Goal: Submit feedback/report problem

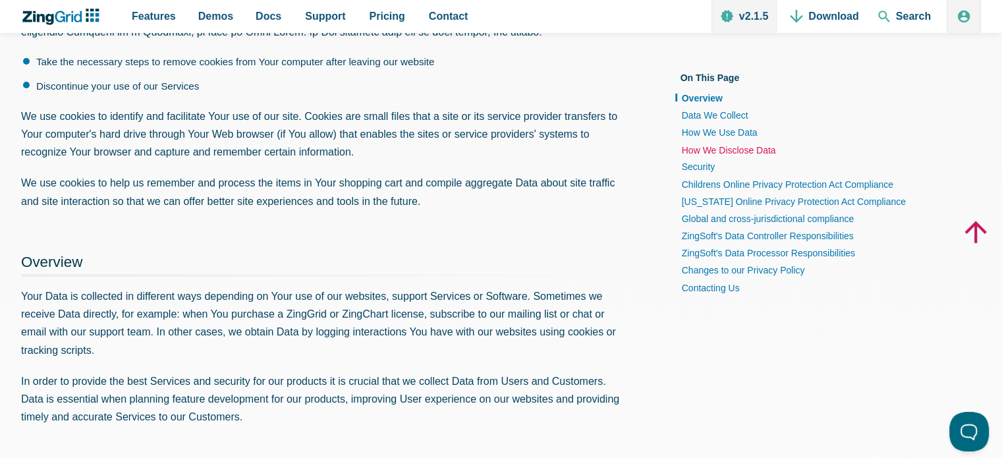
scroll to position [198, 0]
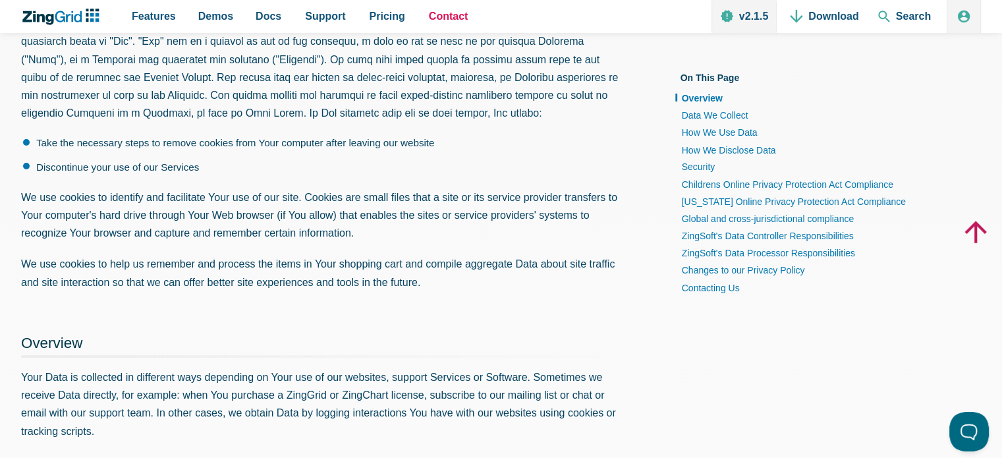
click at [438, 17] on span "Contact" at bounding box center [449, 16] width 40 height 18
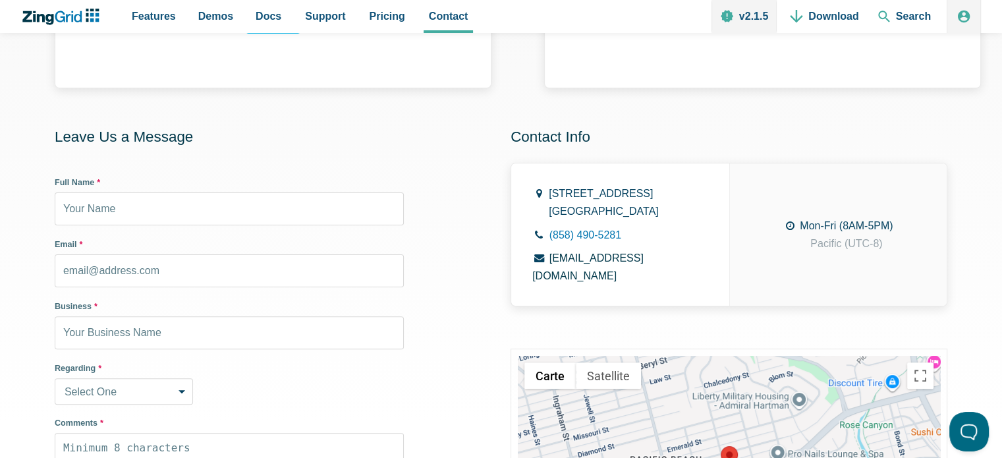
scroll to position [395, 0]
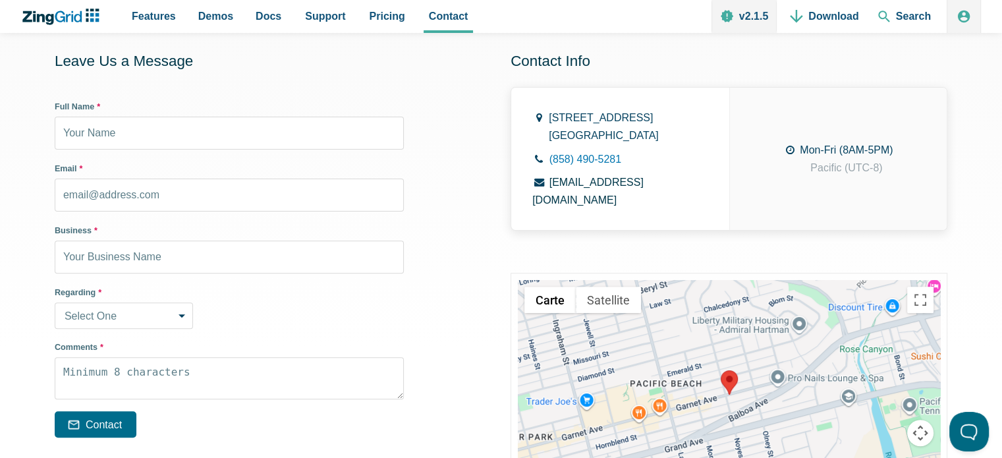
click at [165, 321] on select "Select One Sales Inquiry Installation Licensing Support Other" at bounding box center [124, 315] width 138 height 26
click at [234, 321] on div "Regarding * Select One Sales Inquiry Installation Licensing Support Other" at bounding box center [229, 307] width 349 height 42
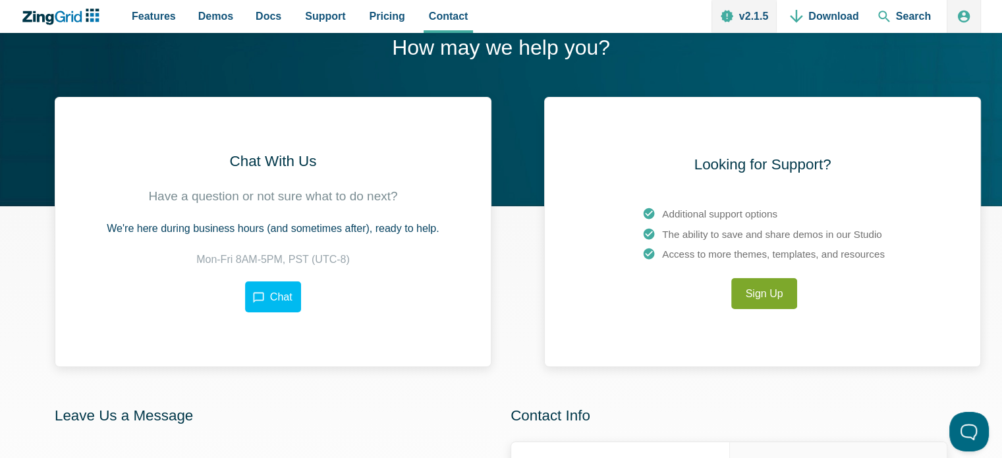
scroll to position [0, 0]
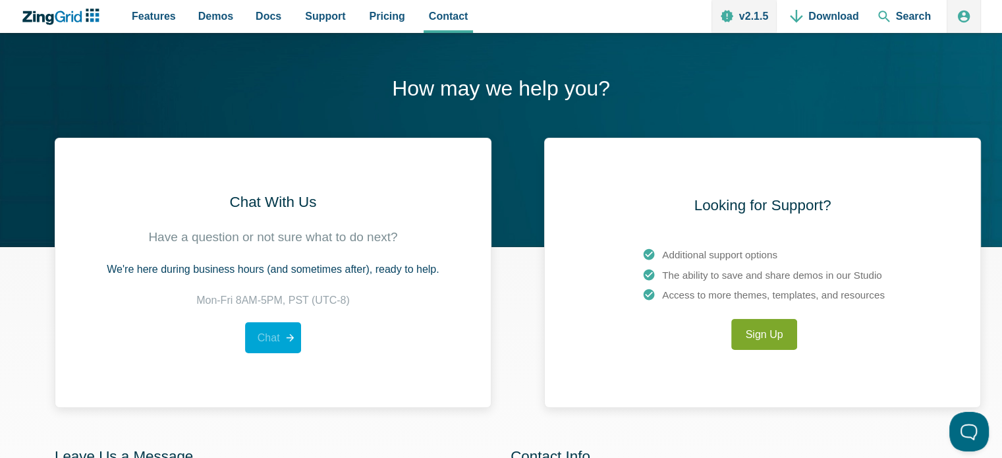
click at [274, 344] on link "Chat" at bounding box center [272, 337] width 55 height 31
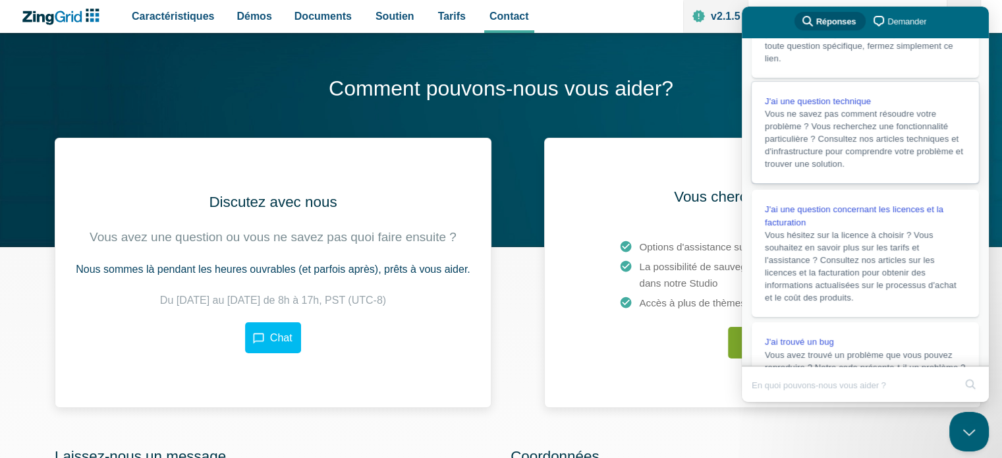
scroll to position [132, 0]
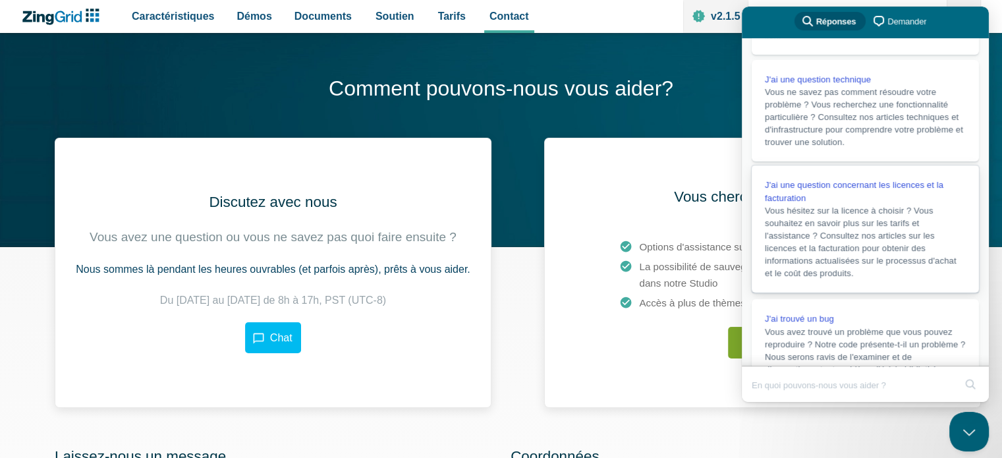
click at [870, 253] on font "Vous hésitez sur la licence à choisir ? Vous souhaitez en savoir plus sur les t…" at bounding box center [860, 241] width 192 height 72
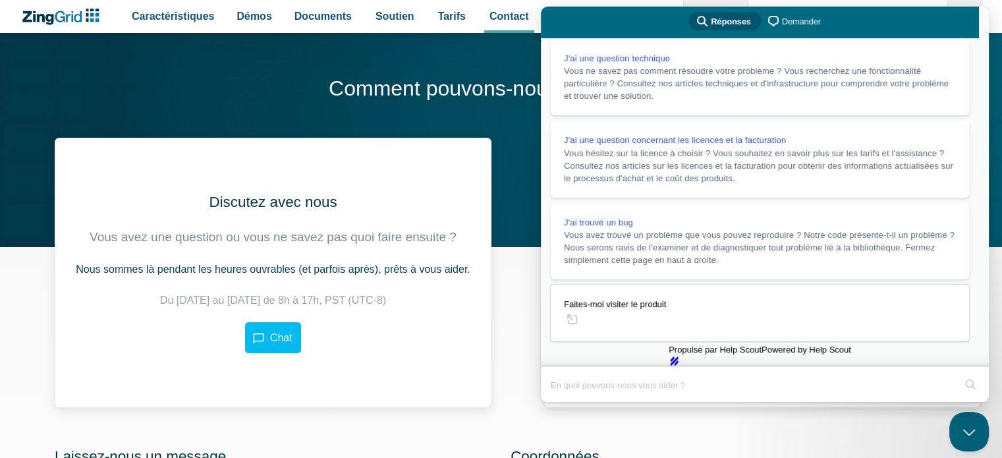
scroll to position [2, 0]
click at [568, 421] on button "u" at bounding box center [554, 431] width 26 height 20
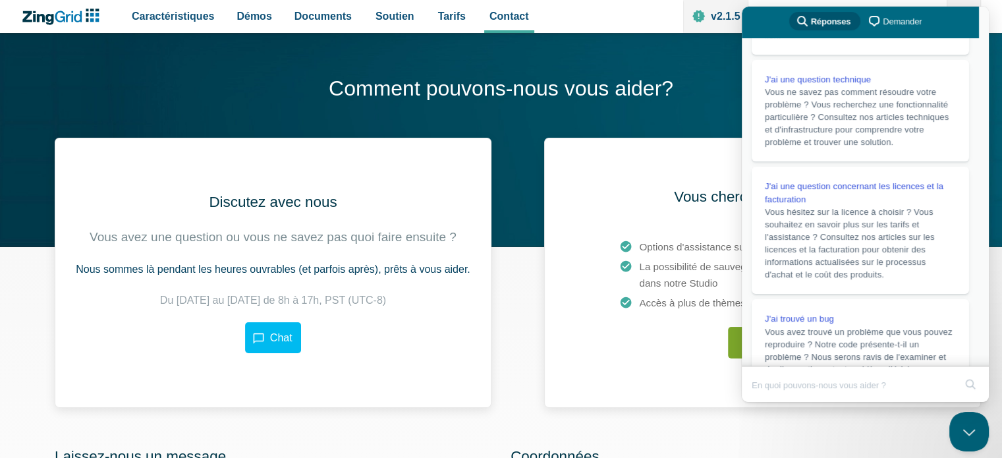
scroll to position [67, 0]
click at [766, 402] on button "Close" at bounding box center [754, 410] width 24 height 17
click at [913, 22] on font "Demander" at bounding box center [906, 21] width 39 height 10
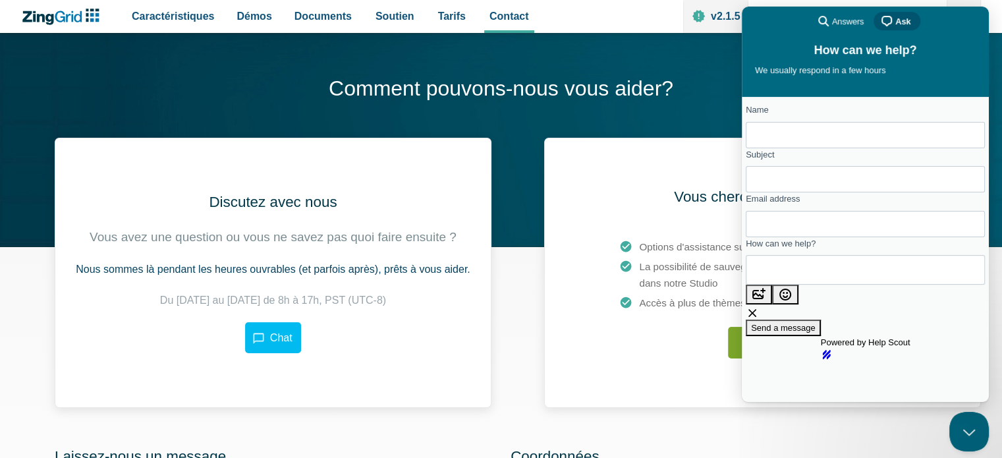
scroll to position [20, 0]
type input "Valérie Turcotte"
click at [847, 167] on input "Subject" at bounding box center [865, 179] width 218 height 24
paste input "subscription"
type input "Problem with subscription"
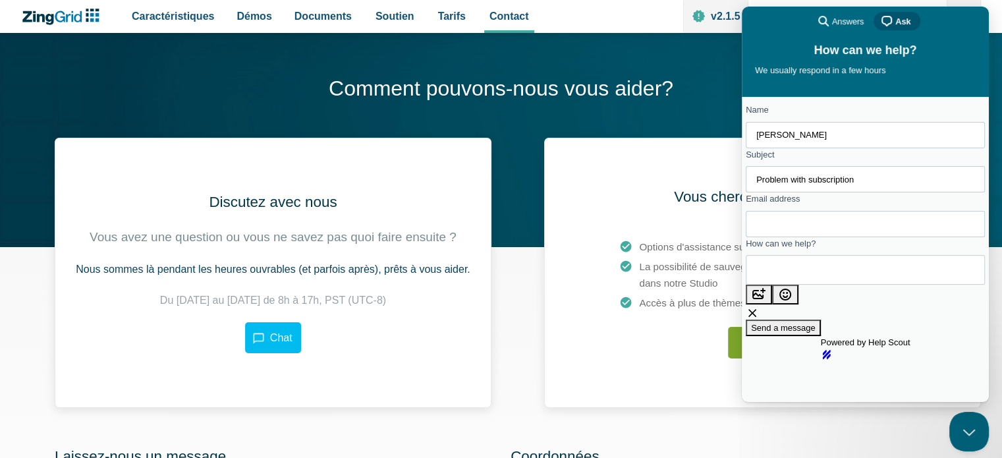
click at [852, 215] on input "Email address" at bounding box center [865, 224] width 218 height 24
type input "valerie.turcotte@sct.gouv.qc.ca"
click at [842, 263] on textarea "How can we help?" at bounding box center [815, 269] width 119 height 28
paste textarea "Hello, We have been subscribed to your service for several years. We haven’t re…"
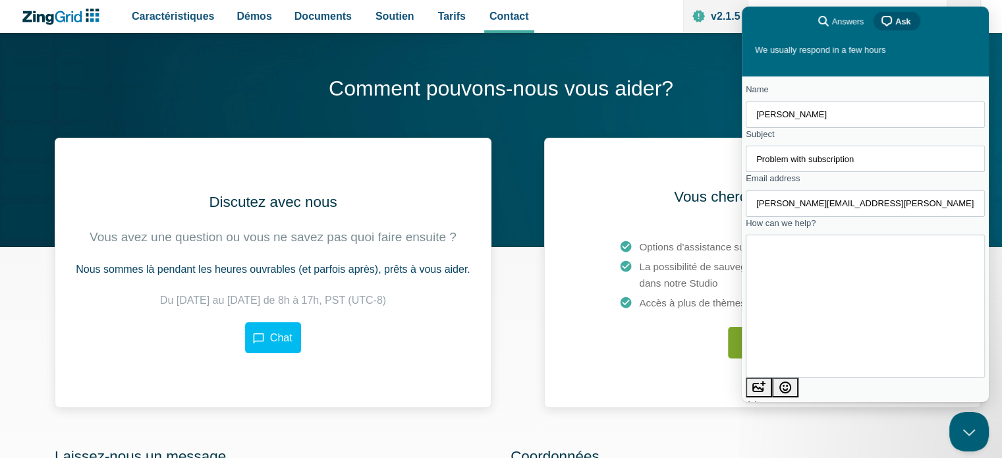
scroll to position [7, 0]
type textarea "Hello, We have been subscribed to your service for several years. We haven’t re…"
click at [772, 392] on button "image-plus" at bounding box center [758, 387] width 26 height 20
type input "C:\fakepath\Capture d’écran 2025-10-10 113030.png"
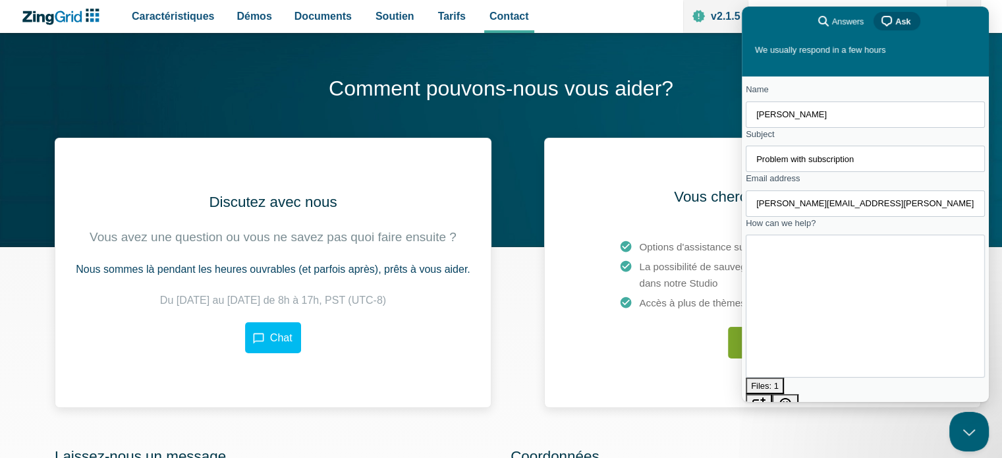
drag, startPoint x: 891, startPoint y: 215, endPoint x: 757, endPoint y: 223, distance: 134.6
click at [757, 223] on div "Name Valérie Turcotte Subject Problem with subscription Email address valerie.t…" at bounding box center [864, 264] width 239 height 362
click at [797, 355] on textarea "Hello, We have been subscribed to your service for several years. We haven’t re…" at bounding box center [776, 306] width 41 height 132
click at [797, 270] on textarea "Hello, We have been subscribed to your service for several years. We haven’t re…" at bounding box center [776, 306] width 41 height 132
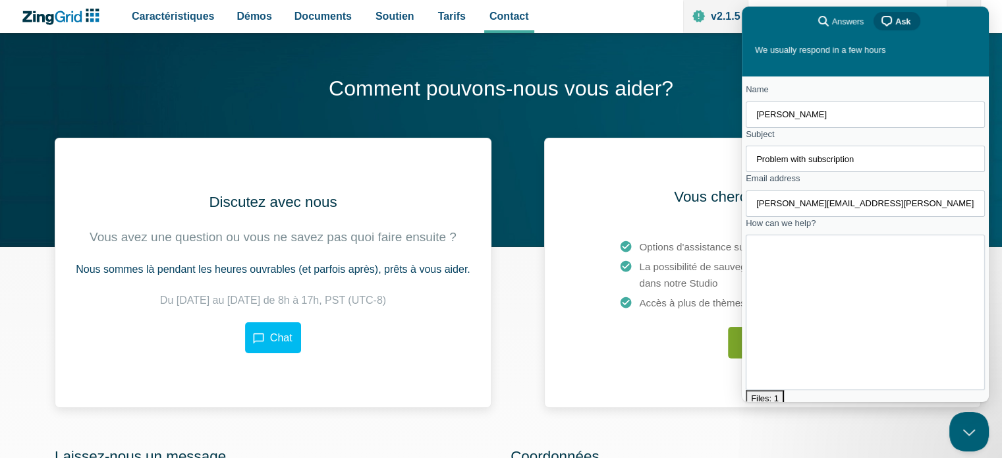
click at [797, 329] on textarea "Hello, We have been subscribed to your service for several years. We haven’t re…" at bounding box center [776, 312] width 41 height 132
click at [797, 344] on textarea "Hello, We have been subscribed to your service for several years. We haven’t re…" at bounding box center [776, 319] width 41 height 132
click at [797, 367] on textarea "Hello, We have been subscribed to your service for several years. We haven’t re…" at bounding box center [776, 325] width 41 height 132
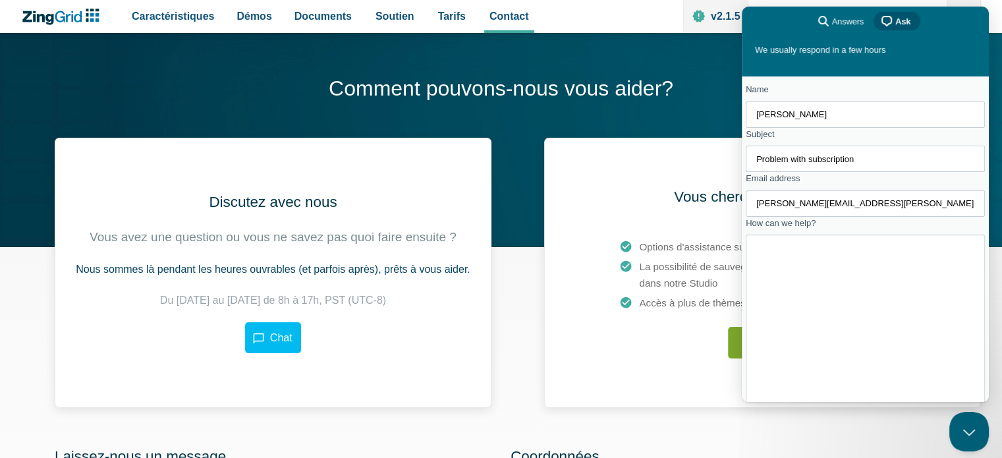
paste textarea "valerie.turcotte@sct.gouv.qc.ca"
click at [797, 350] on textarea "Hello, We have been subscribed to your service for several years. We haven’t re…" at bounding box center [776, 345] width 41 height 132
click at [797, 356] on textarea "Hello, We have been subscribed to your service for several years. We haven’t re…" at bounding box center [776, 351] width 41 height 132
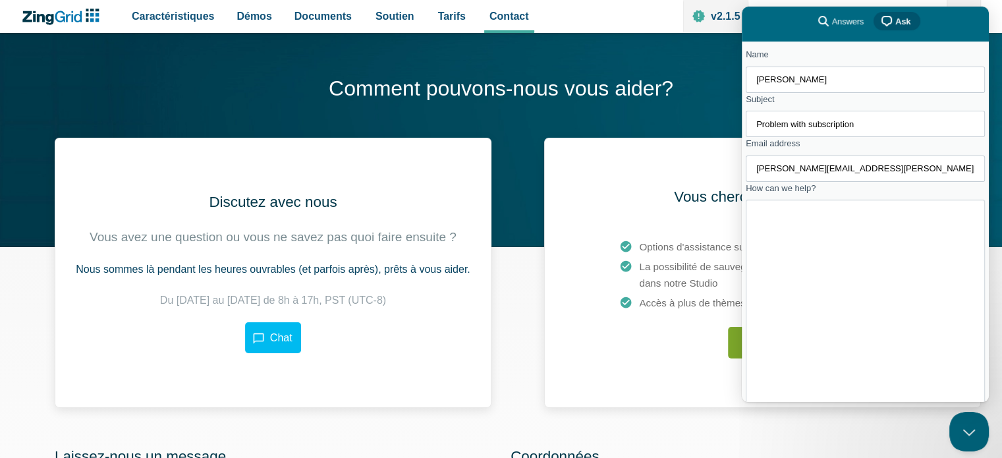
scroll to position [121, 0]
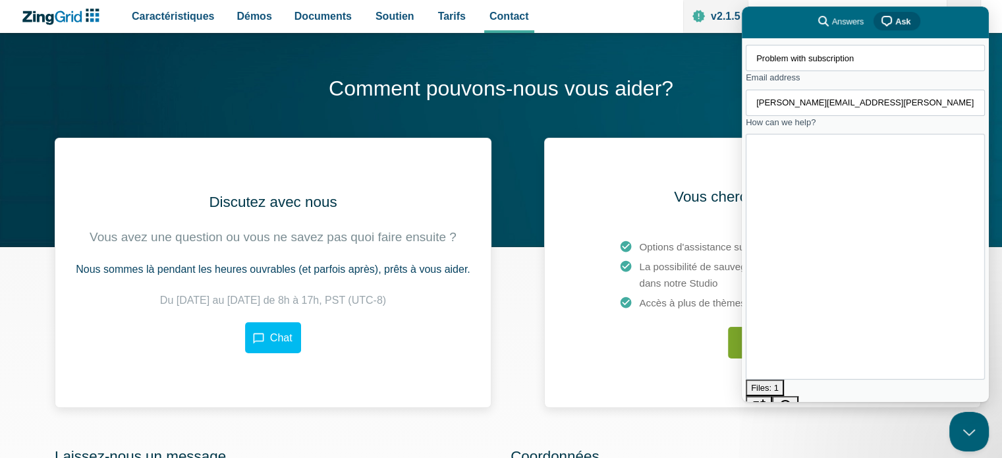
type textarea "Hello, We have been subscribed to your service for several years. We haven’t re…"
click at [815, 434] on span "Send a message" at bounding box center [783, 439] width 65 height 10
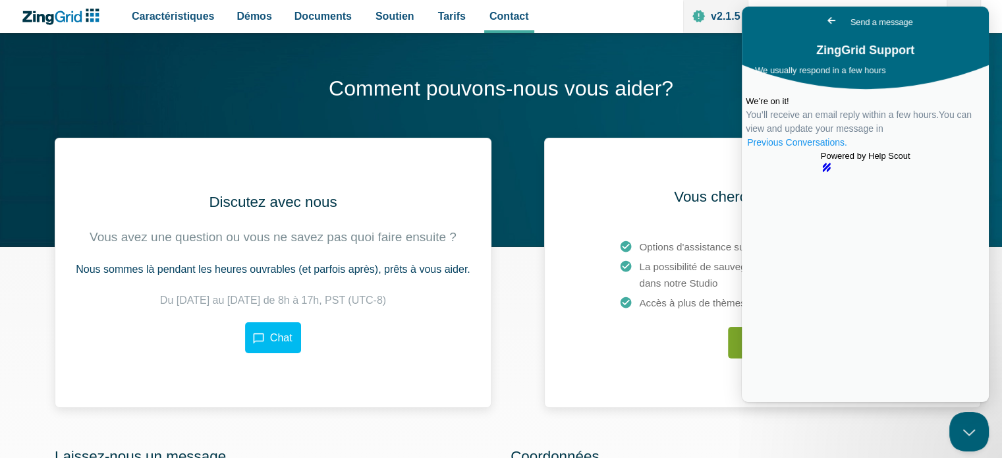
click at [848, 149] on link "Previous Conversations ." at bounding box center [796, 143] width 103 height 14
